Goal: Communication & Community: Answer question/provide support

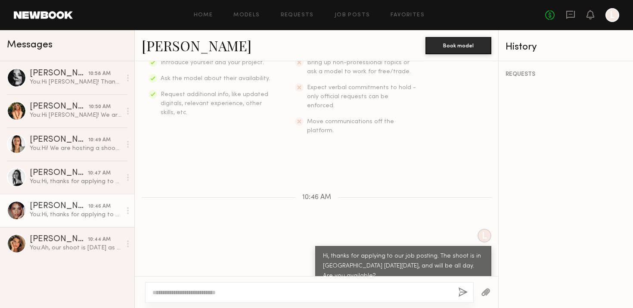
scroll to position [257, 0]
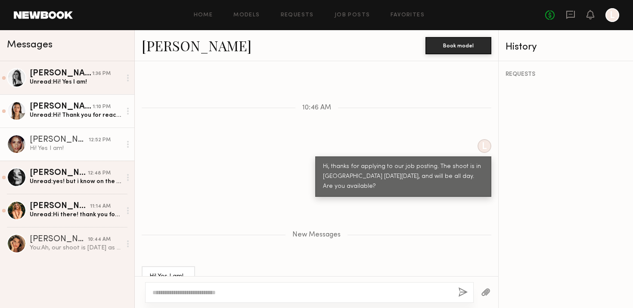
click at [67, 104] on div "[PERSON_NAME]" at bounding box center [61, 107] width 63 height 9
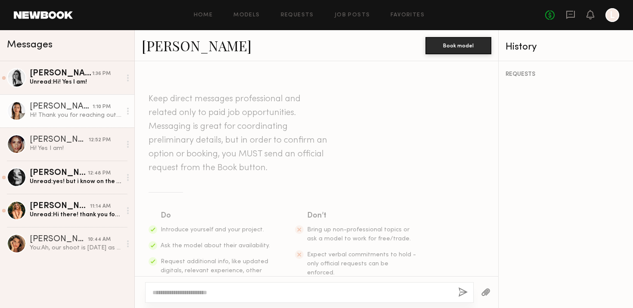
scroll to position [181, 0]
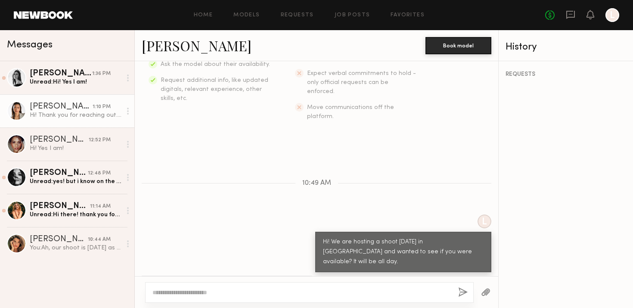
click at [160, 47] on link "Arisa N." at bounding box center [197, 45] width 110 height 19
click at [260, 292] on textarea at bounding box center [301, 292] width 299 height 9
type textarea "**********"
click at [467, 289] on button "button" at bounding box center [462, 292] width 9 height 11
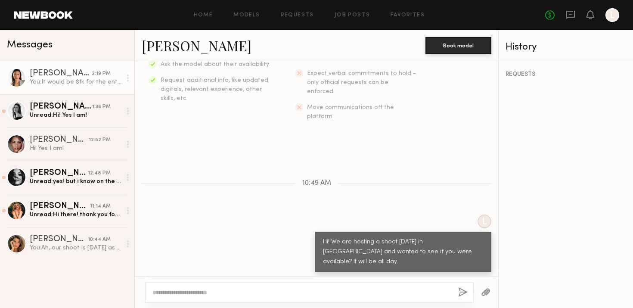
scroll to position [288, 0]
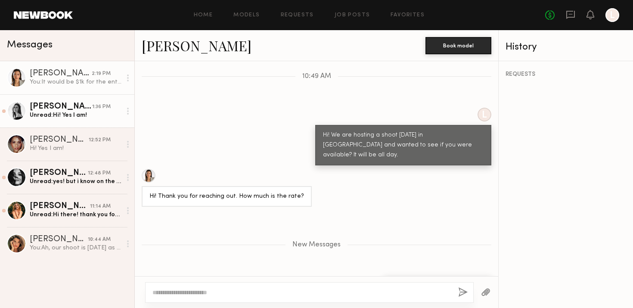
click at [82, 107] on div "Leah M." at bounding box center [61, 107] width 62 height 9
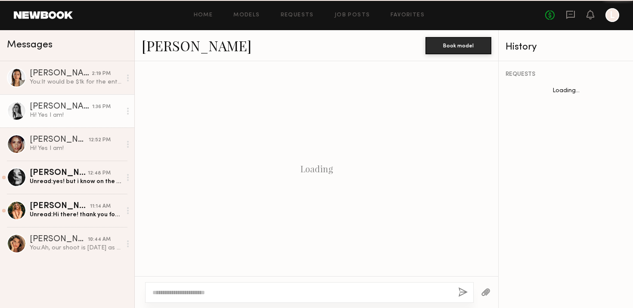
scroll to position [201, 0]
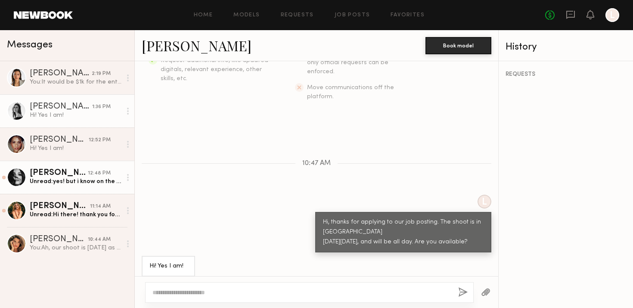
click at [64, 179] on div "Unread: yes! but i know on the casting it said $200-800 so I was curious what t…" at bounding box center [76, 181] width 92 height 8
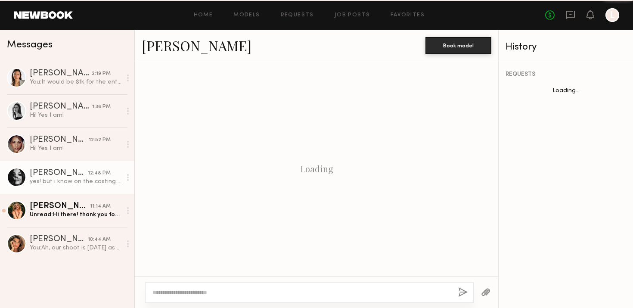
scroll to position [201, 0]
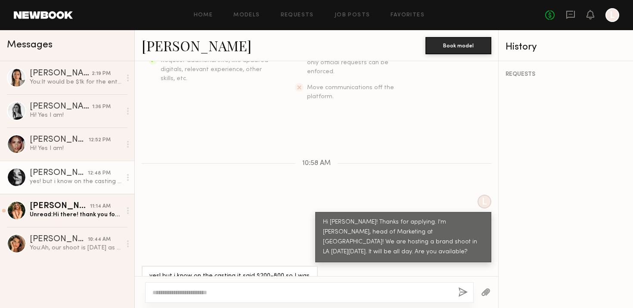
click at [170, 48] on link "Julia M." at bounding box center [197, 45] width 110 height 19
click at [208, 294] on textarea at bounding box center [301, 292] width 299 height 9
type textarea "**********"
click at [460, 292] on button "button" at bounding box center [462, 292] width 9 height 11
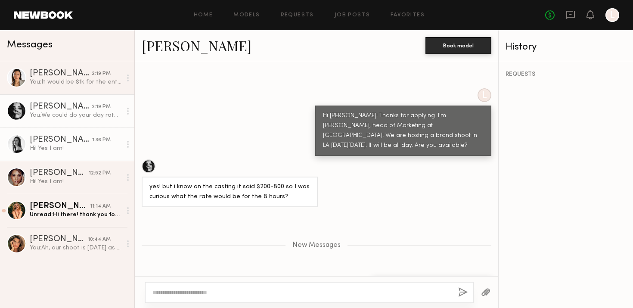
click at [68, 147] on div "Hi! Yes I am!" at bounding box center [76, 148] width 92 height 8
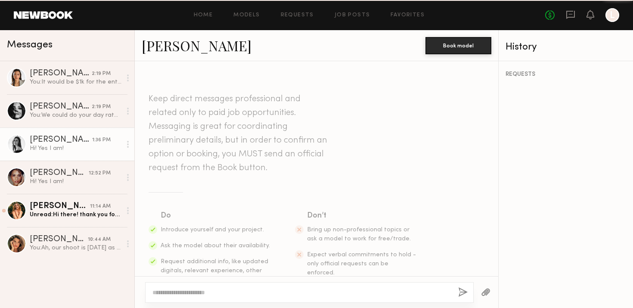
scroll to position [201, 0]
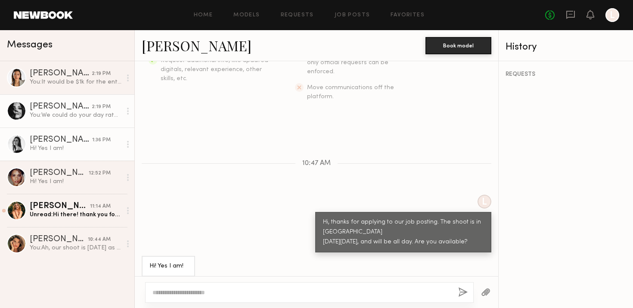
click at [54, 118] on div "You: We could do your day rate of $1080!" at bounding box center [76, 115] width 92 height 8
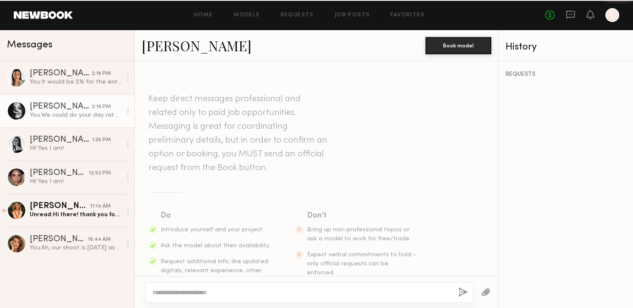
scroll to position [242, 0]
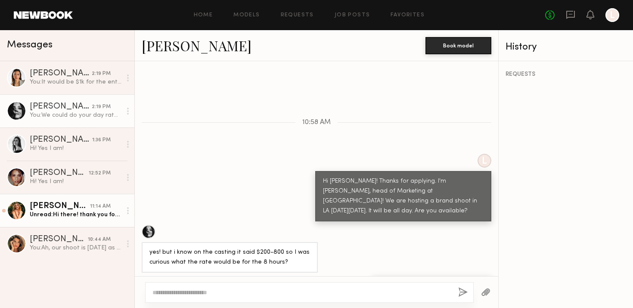
click at [62, 207] on div "Megan V." at bounding box center [60, 206] width 60 height 9
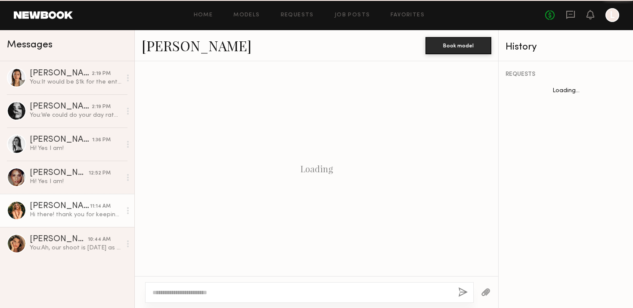
scroll to position [201, 0]
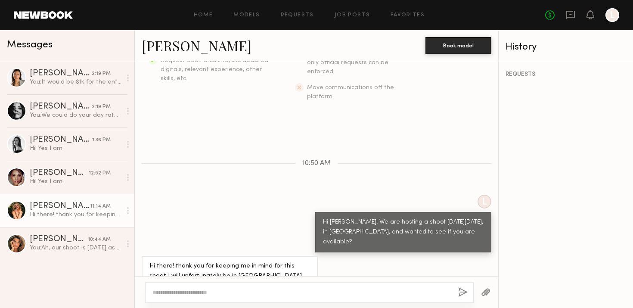
click at [14, 208] on div at bounding box center [16, 210] width 19 height 19
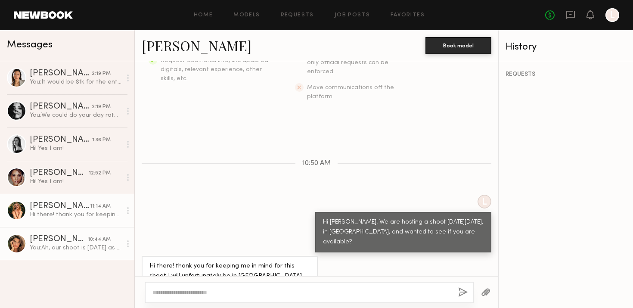
click at [40, 250] on div "You: Ah, our shoot is Tuesday as well!" at bounding box center [76, 248] width 92 height 8
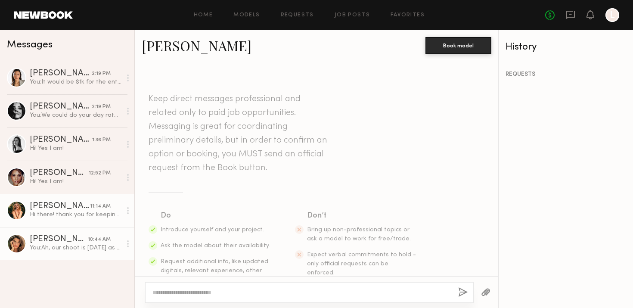
scroll to position [242, 0]
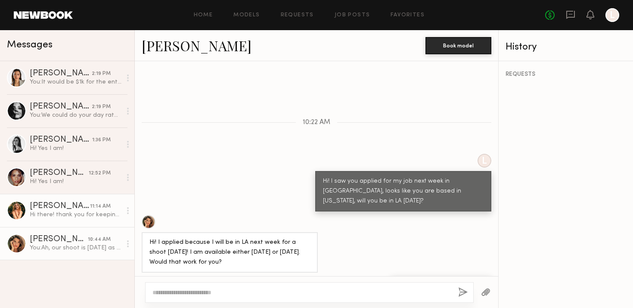
click at [40, 207] on div "Megan V." at bounding box center [60, 206] width 60 height 9
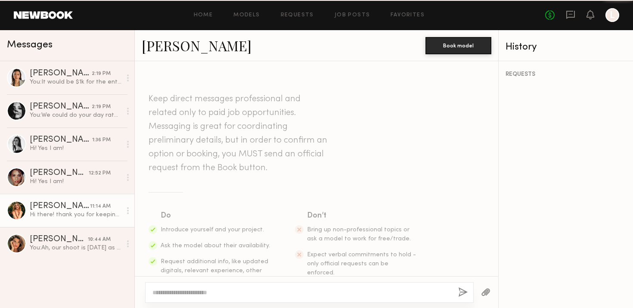
scroll to position [201, 0]
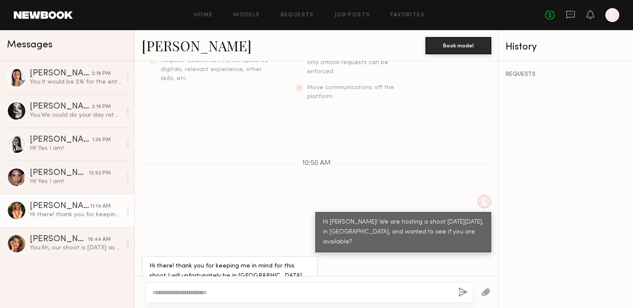
click at [128, 211] on icon at bounding box center [128, 210] width 2 height 7
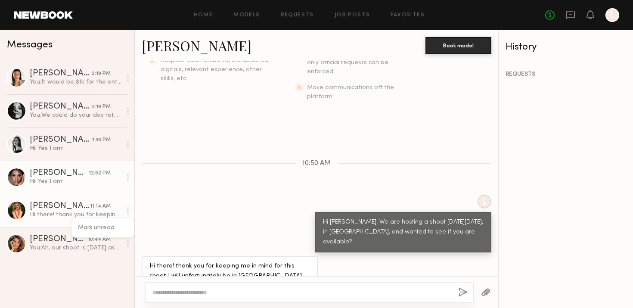
click at [80, 179] on div "Hi! Yes I am!" at bounding box center [76, 181] width 92 height 8
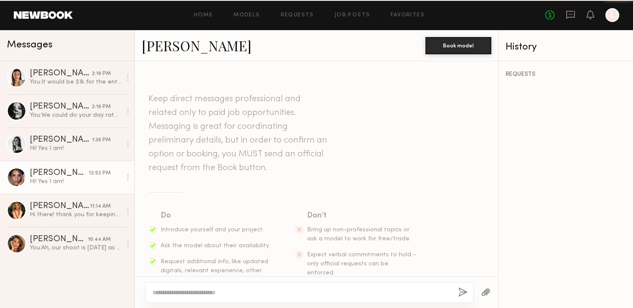
scroll to position [191, 0]
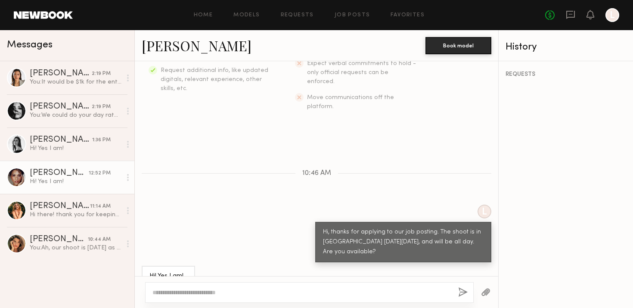
click at [198, 45] on link "Alexandra W." at bounding box center [197, 45] width 110 height 19
